Goal: Check status

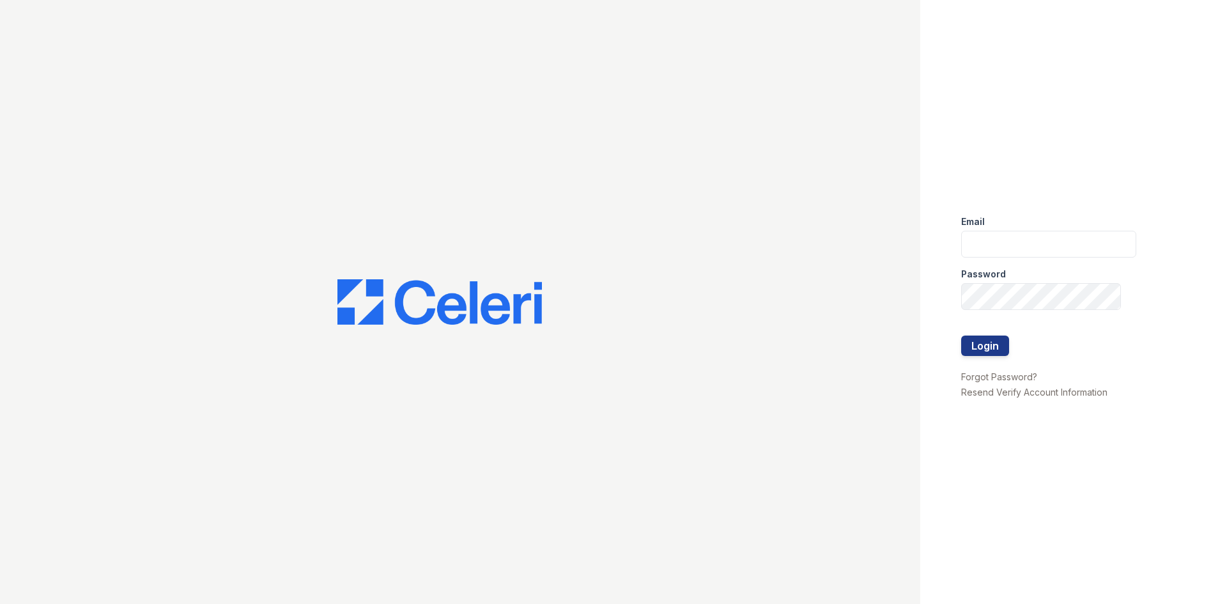
type input "[EMAIL_ADDRESS][DOMAIN_NAME]"
click at [1003, 348] on button "Login" at bounding box center [985, 346] width 48 height 20
click at [993, 344] on button "Login" at bounding box center [985, 346] width 48 height 20
click at [997, 336] on button "Login" at bounding box center [985, 346] width 48 height 20
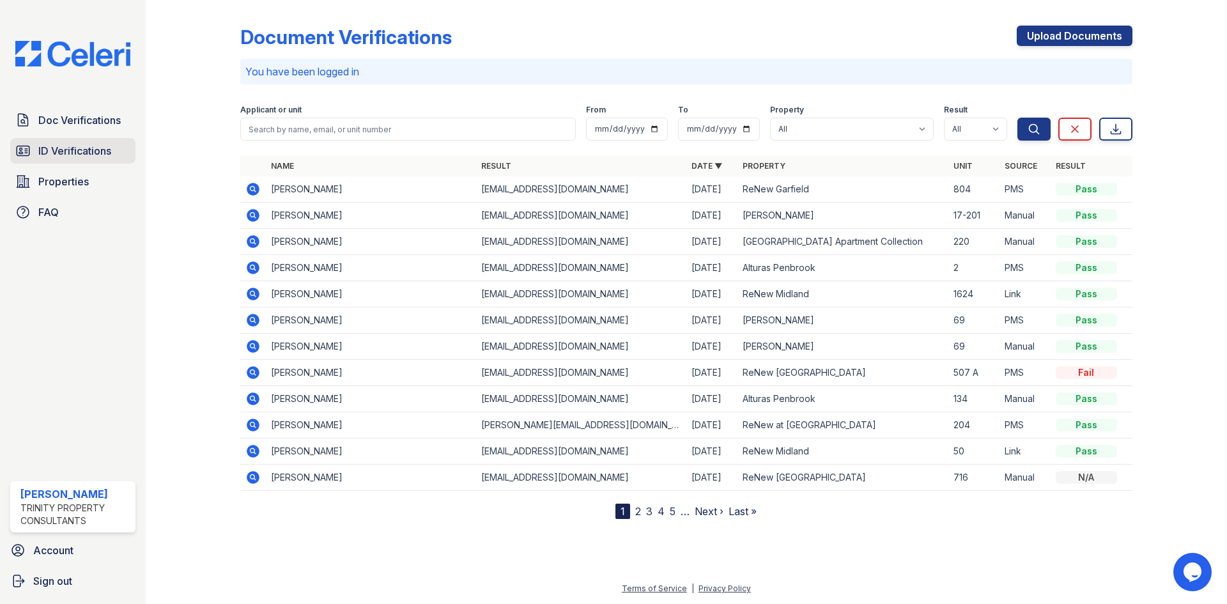
drag, startPoint x: 108, startPoint y: 151, endPoint x: 115, endPoint y: 155, distance: 7.7
click at [108, 151] on span "ID Verifications" at bounding box center [74, 150] width 73 height 15
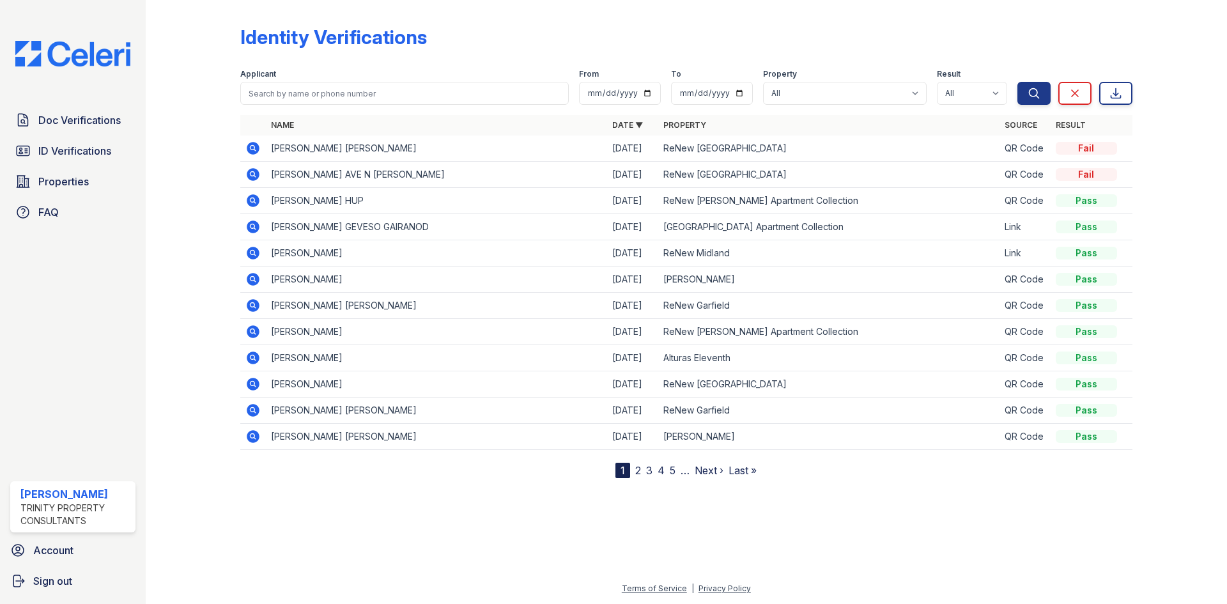
click at [256, 141] on icon at bounding box center [252, 148] width 15 height 15
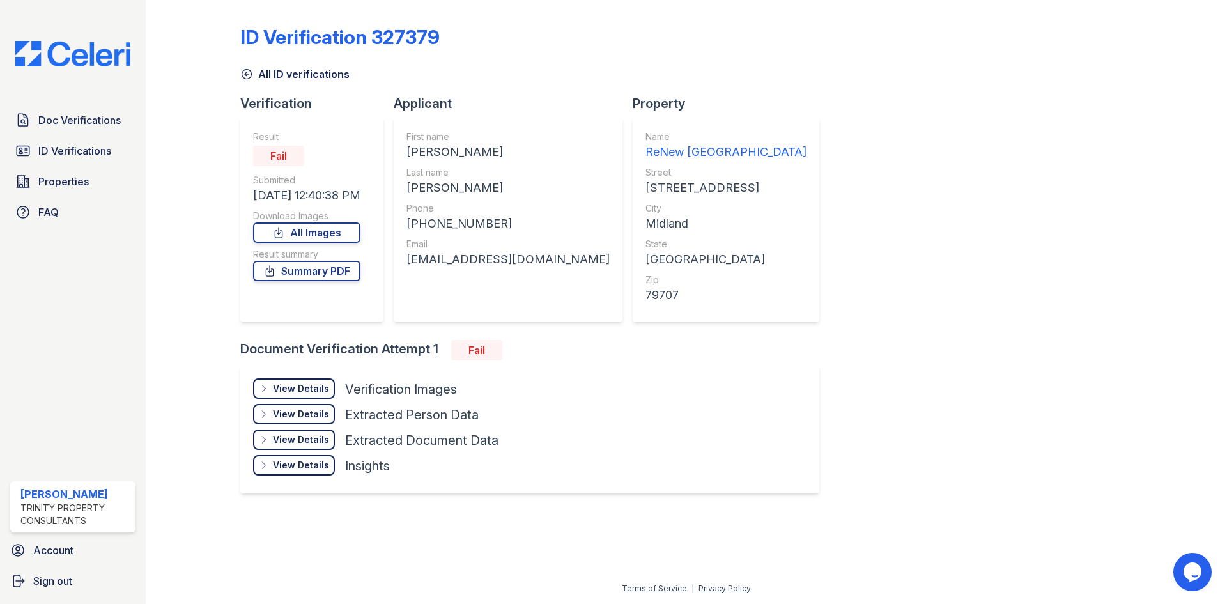
click at [248, 79] on icon at bounding box center [247, 75] width 10 height 10
